Goal: Register for event/course

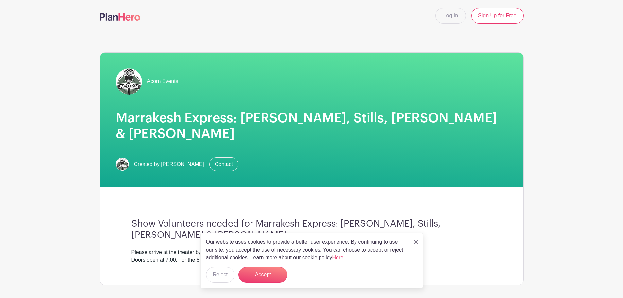
drag, startPoint x: 419, startPoint y: 240, endPoint x: 412, endPoint y: 243, distance: 6.9
click at [414, 242] on div "Our website uses cookies to provide a better user experience. By continuing to …" at bounding box center [311, 261] width 222 height 56
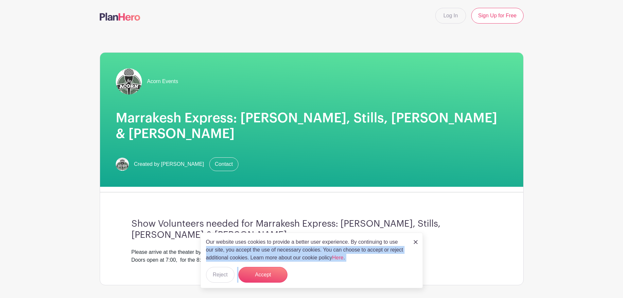
click at [414, 243] on img at bounding box center [416, 242] width 4 height 4
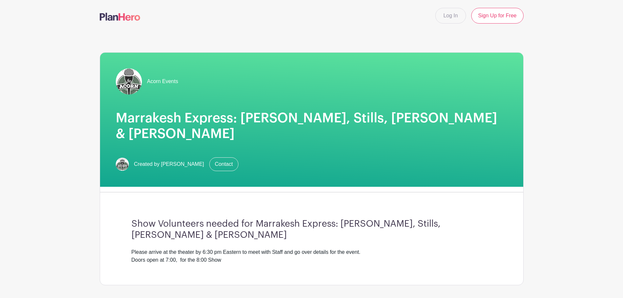
click at [415, 240] on div "Show Volunteers needed for Marrakesh Express: Crosby, Stills, Nash & Young Plea…" at bounding box center [312, 241] width 392 height 87
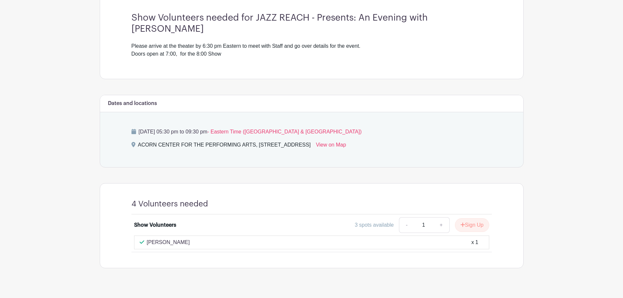
scroll to position [191, 0]
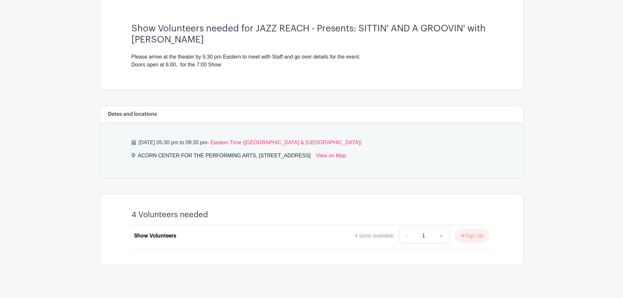
scroll to position [203, 0]
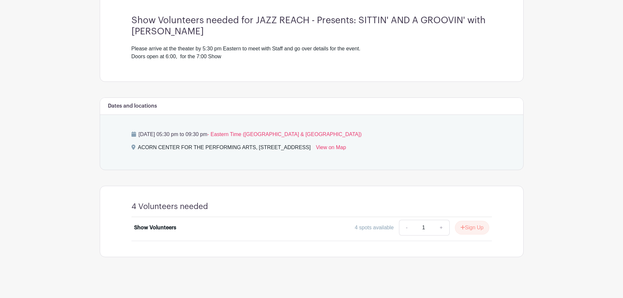
click at [621, 129] on main "Log In Sign Up for Free Acorn Events JAZZ REACH - Presents SITTIN' AND A GROOVI…" at bounding box center [311, 47] width 623 height 501
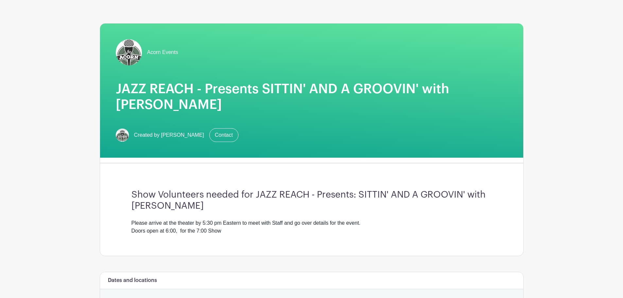
scroll to position [0, 0]
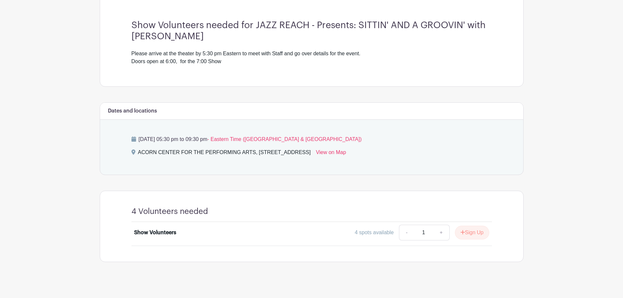
scroll to position [203, 0]
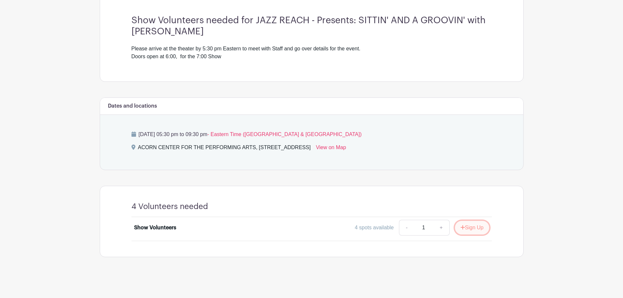
click at [474, 222] on button "Sign Up" at bounding box center [472, 228] width 34 height 14
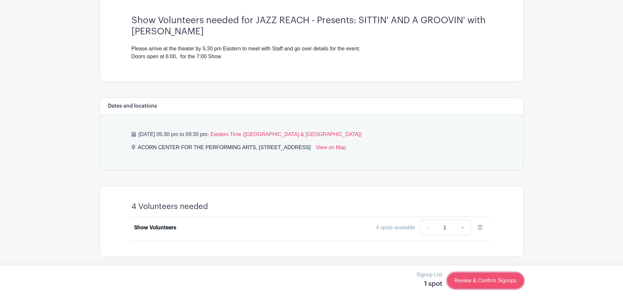
click at [488, 280] on link "Review & Confirm Signups" at bounding box center [485, 281] width 76 height 16
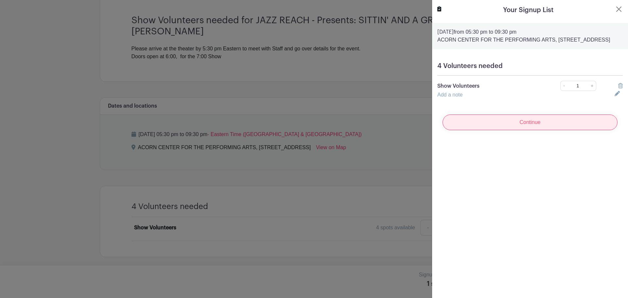
click at [527, 130] on input "Continue" at bounding box center [530, 122] width 175 height 16
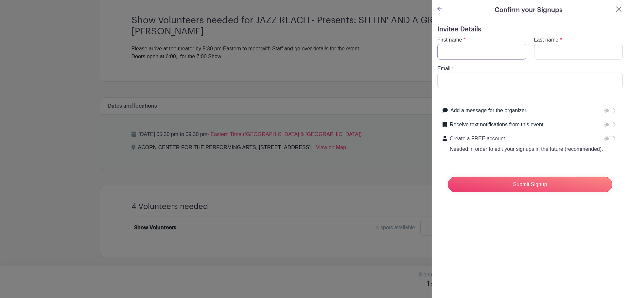
click at [458, 51] on input "First name" at bounding box center [481, 52] width 89 height 16
type input "Darlene"
click at [544, 52] on input "Last name" at bounding box center [578, 52] width 89 height 16
type input "Heemstra"
click at [471, 78] on input "Email" at bounding box center [529, 81] width 185 height 16
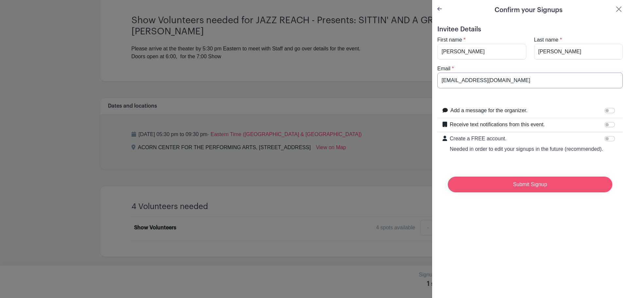
type input "dcheemstra@gmail.com"
click at [534, 192] on input "Submit Signup" at bounding box center [530, 185] width 165 height 16
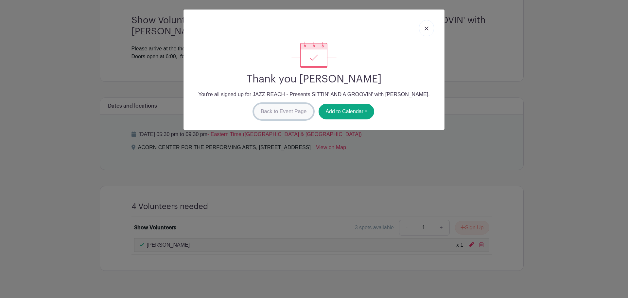
click at [300, 114] on link "Back to Event Page" at bounding box center [284, 112] width 60 height 16
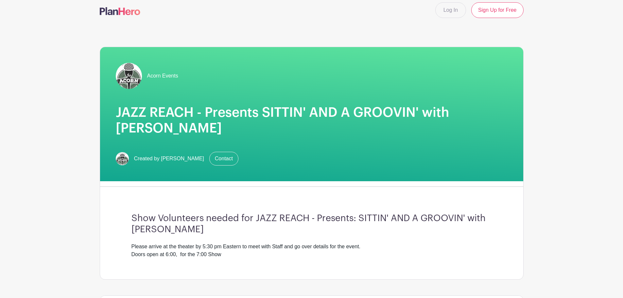
scroll to position [0, 0]
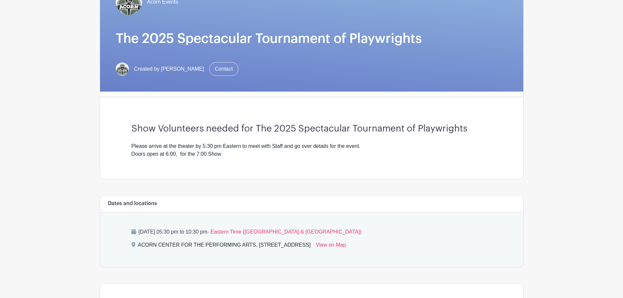
scroll to position [20, 0]
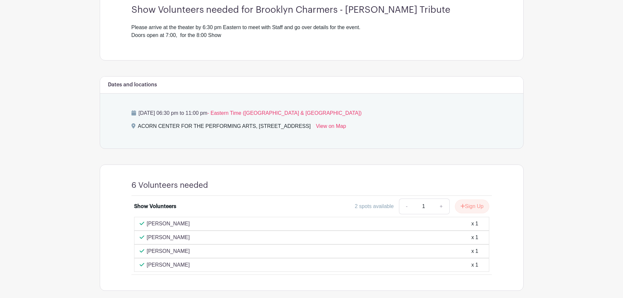
scroll to position [232, 0]
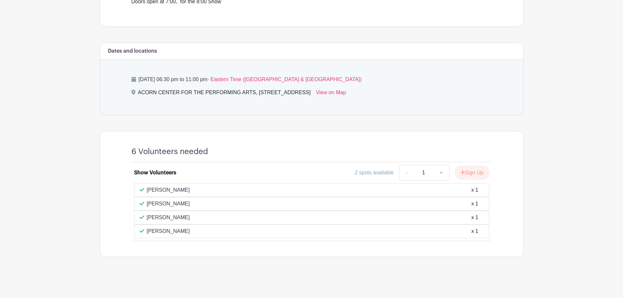
drag, startPoint x: 623, startPoint y: 142, endPoint x: 620, endPoint y: 120, distance: 22.4
click at [620, 120] on main "Log In Sign Up for Free Acorn Events Brooklyn Charmers - [PERSON_NAME] Tribute …" at bounding box center [311, 33] width 623 height 530
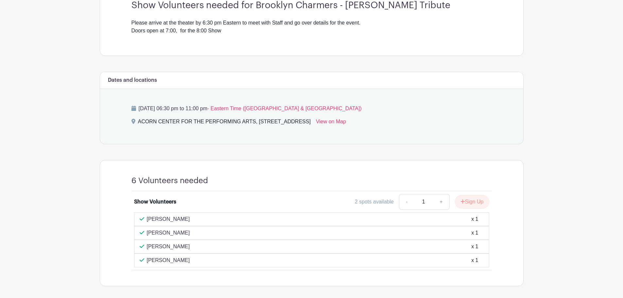
scroll to position [209, 0]
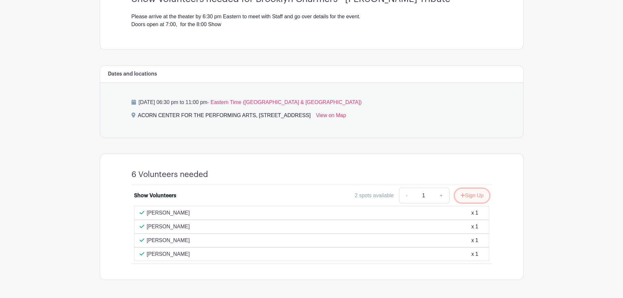
click at [475, 195] on button "Sign Up" at bounding box center [472, 196] width 34 height 14
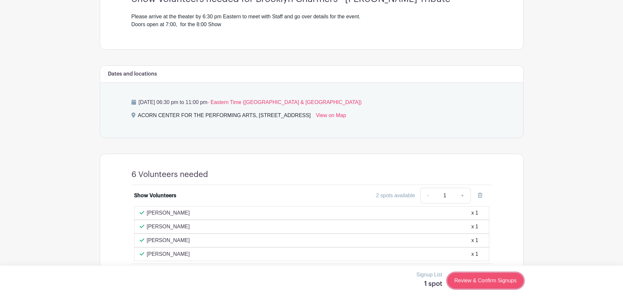
click at [492, 279] on link "Review & Confirm Signups" at bounding box center [485, 281] width 76 height 16
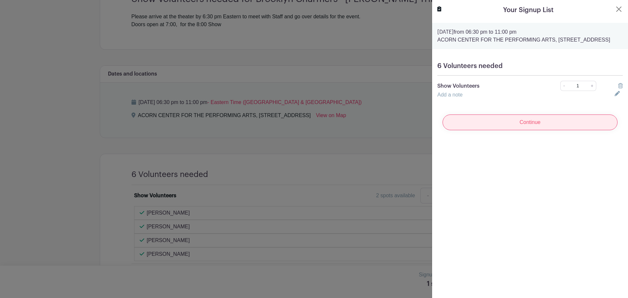
click at [528, 130] on input "Continue" at bounding box center [530, 122] width 175 height 16
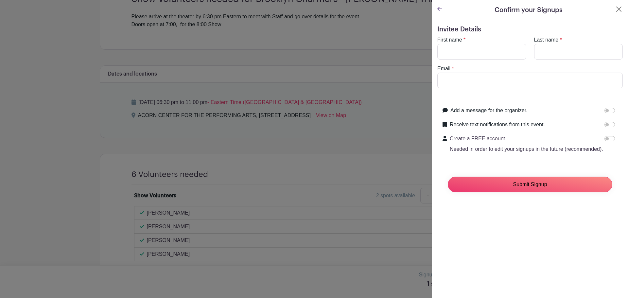
drag, startPoint x: 527, startPoint y: 190, endPoint x: 618, endPoint y: 223, distance: 96.9
click at [615, 247] on div "Confirm your Signups Invitee Details First name * Last name * Email * Add a mes…" at bounding box center [530, 149] width 196 height 298
click at [457, 55] on input "First name" at bounding box center [481, 52] width 89 height 16
type input "Darlene"
type input "Heemstra"
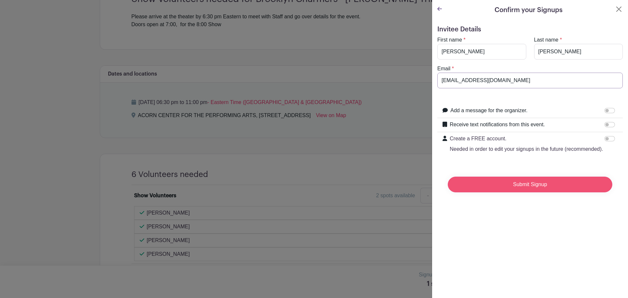
type input "dcheemstra@gmail.com"
click at [512, 192] on input "Submit Signup" at bounding box center [530, 185] width 165 height 16
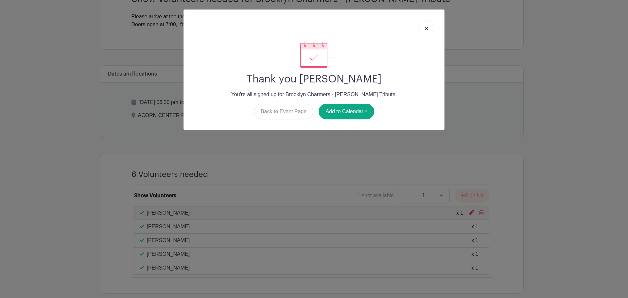
click at [427, 25] on link at bounding box center [426, 28] width 15 height 16
